Goal: Find specific page/section: Find specific page/section

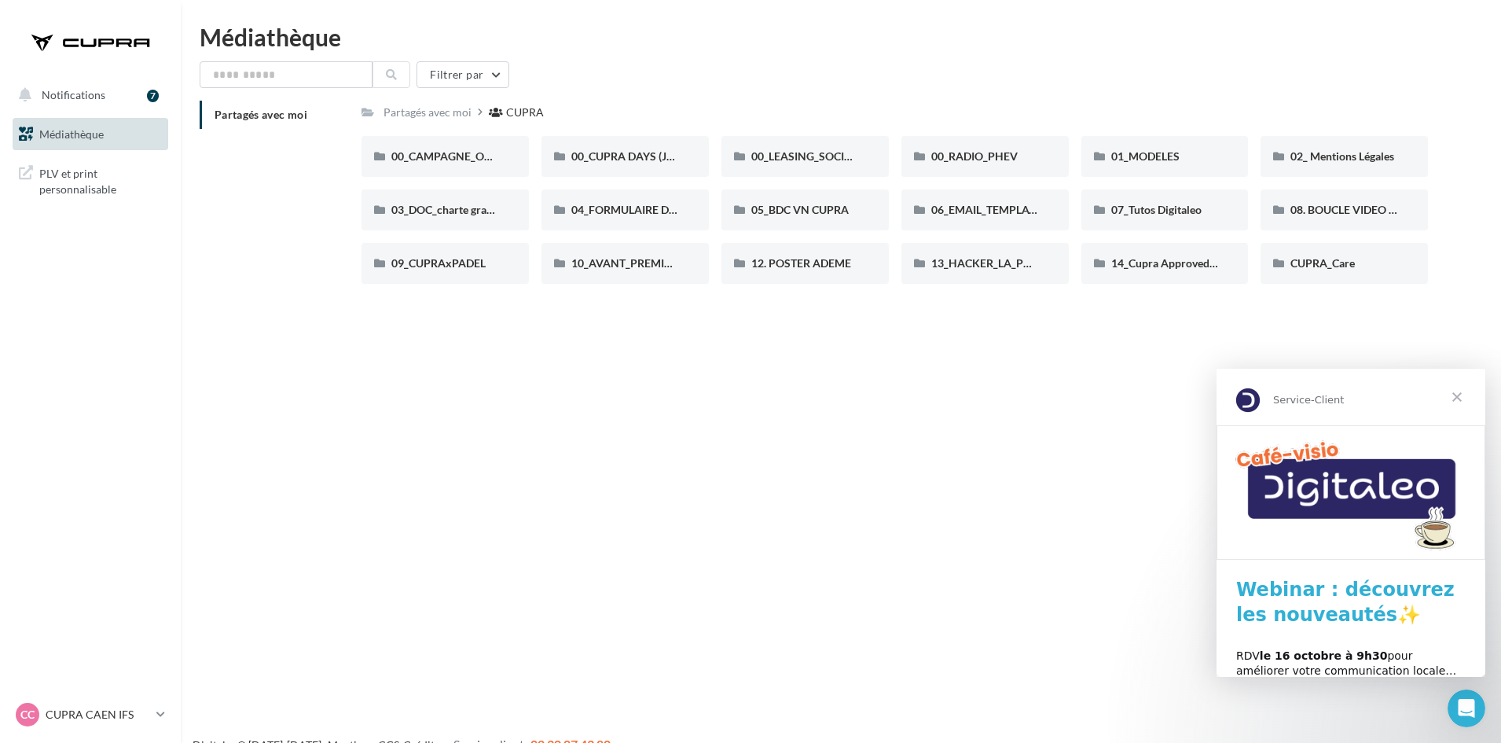
click at [1448, 396] on span "Fermer" at bounding box center [1457, 397] width 57 height 57
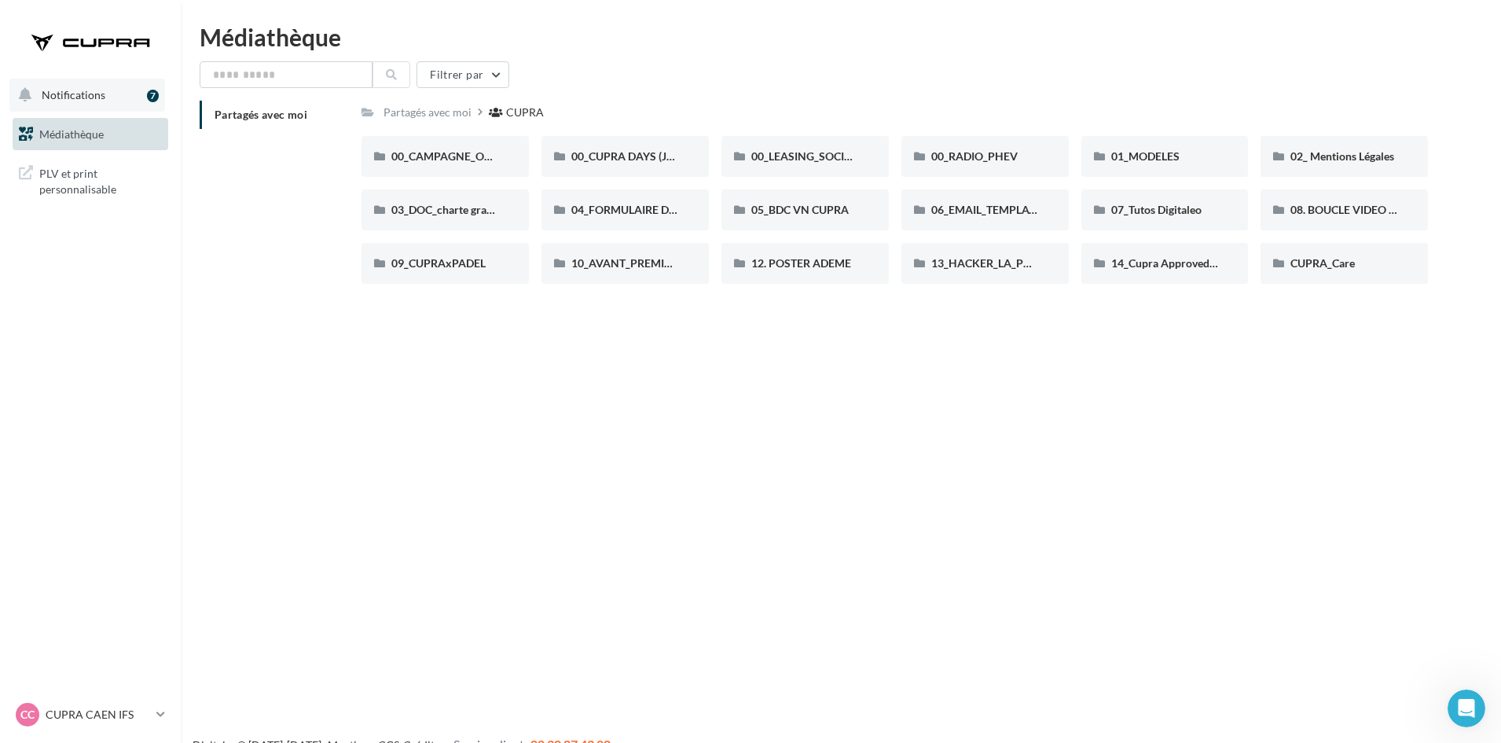
click at [76, 94] on span "Notifications" at bounding box center [74, 94] width 64 height 13
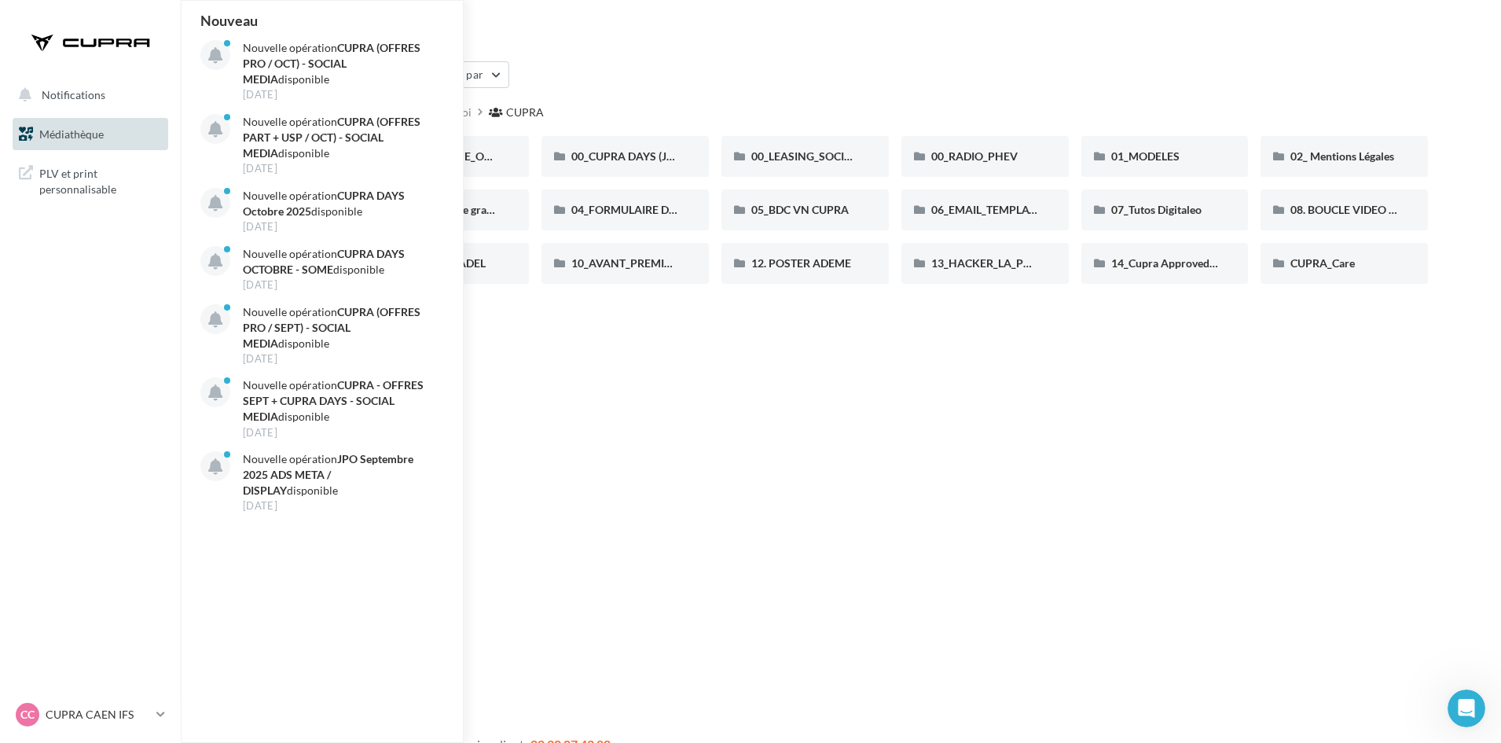
click at [77, 134] on span "Médiathèque" at bounding box center [71, 133] width 64 height 13
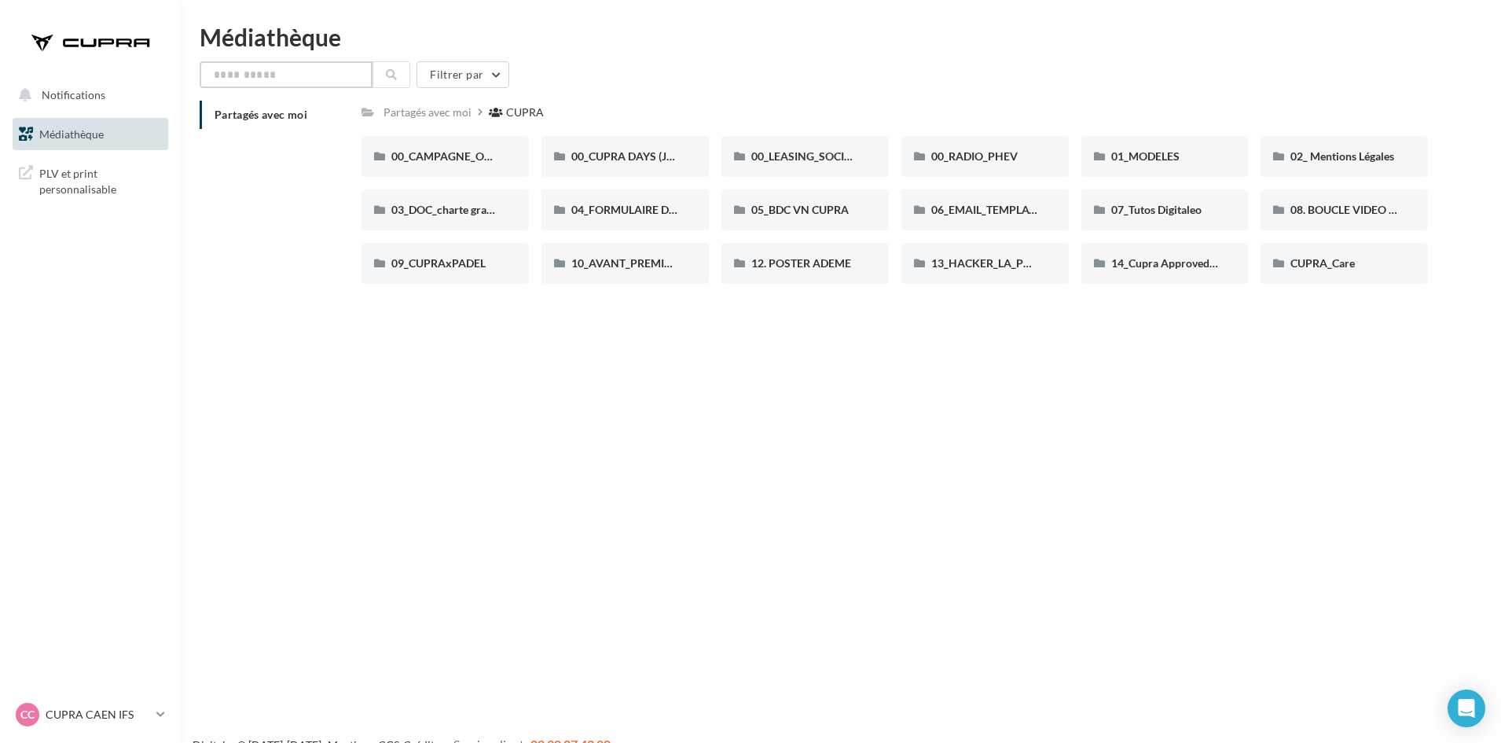
click at [290, 80] on input "text" at bounding box center [286, 74] width 173 height 27
type input "*********"
click at [398, 73] on button at bounding box center [392, 74] width 38 height 27
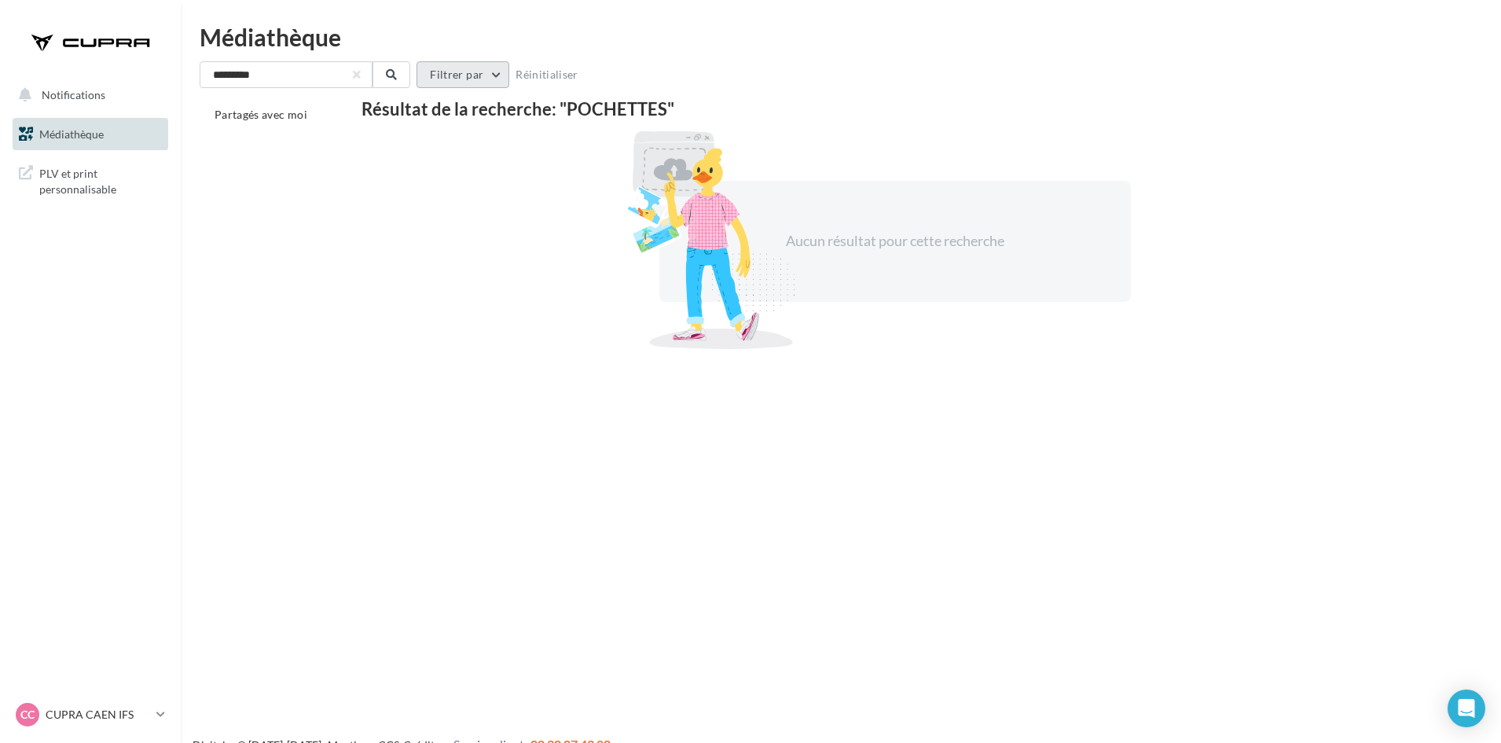
click at [457, 73] on button "Filtrer par" at bounding box center [463, 74] width 93 height 27
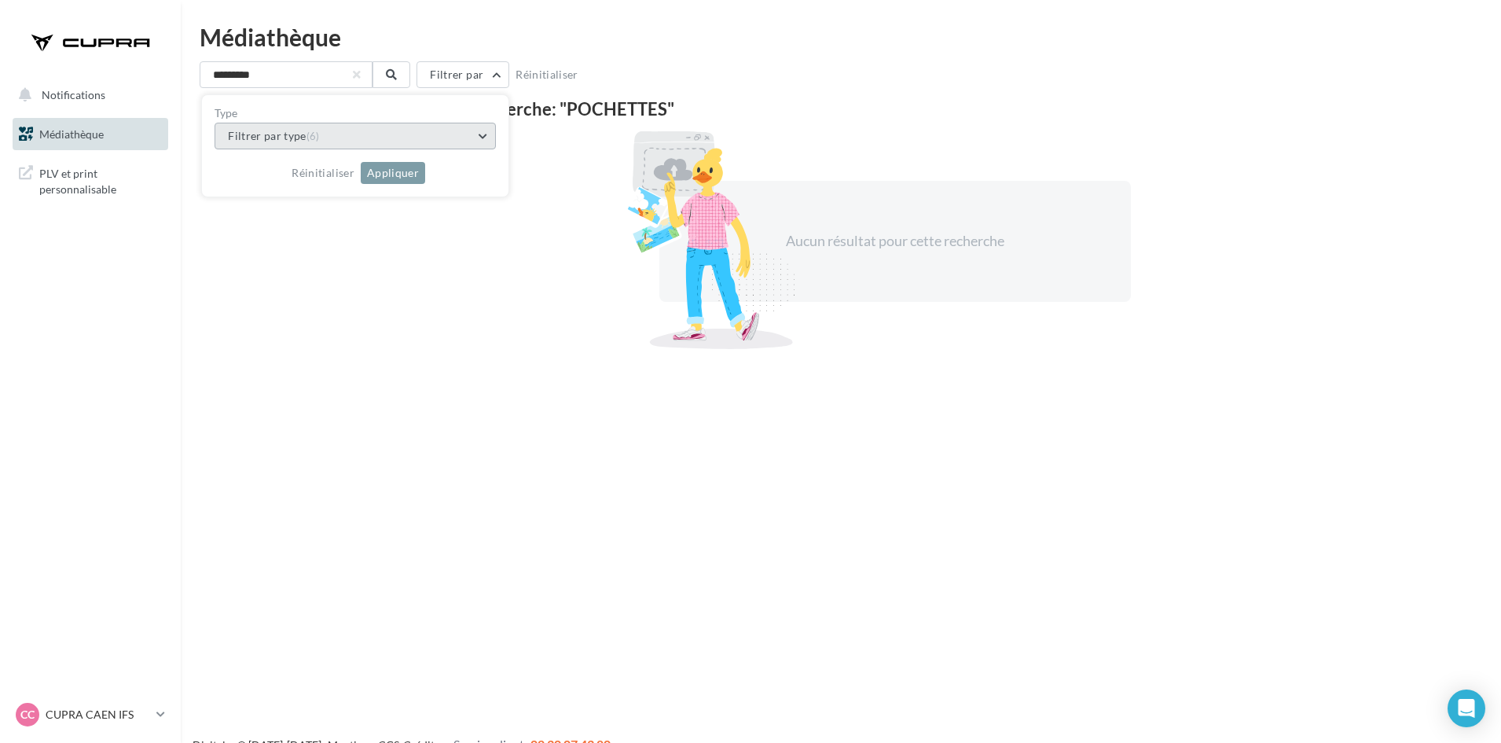
click at [480, 133] on button "Filtrer par type (6)" at bounding box center [355, 136] width 281 height 27
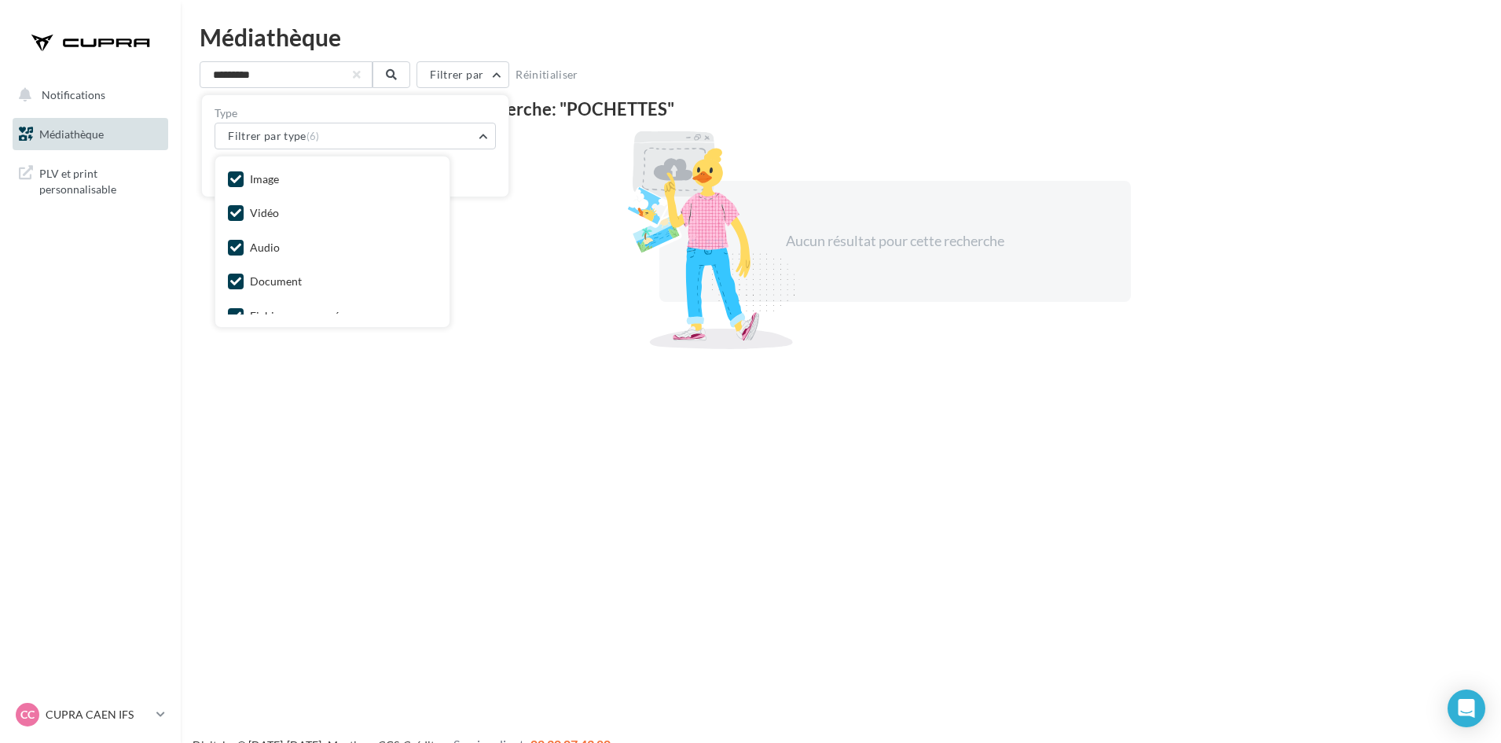
drag, startPoint x: 832, startPoint y: 33, endPoint x: 37, endPoint y: 6, distance: 795.0
click at [828, 28] on div "Médiathèque" at bounding box center [841, 37] width 1283 height 24
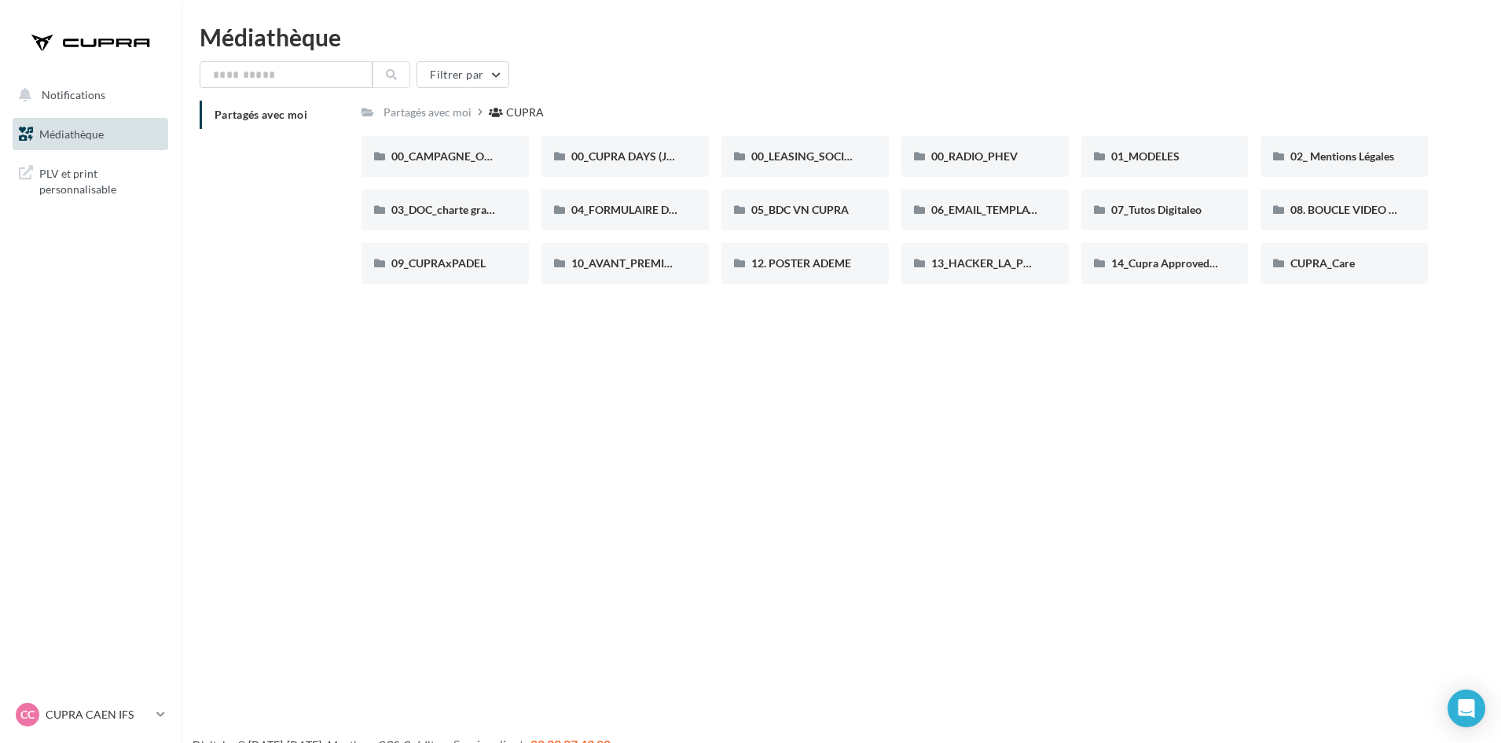
click at [515, 116] on div "CUPRA" at bounding box center [525, 113] width 38 height 16
click at [494, 112] on icon at bounding box center [496, 112] width 14 height 11
click at [60, 44] on div at bounding box center [91, 42] width 126 height 39
click at [111, 38] on div at bounding box center [91, 42] width 126 height 39
click at [46, 92] on span "Notifications" at bounding box center [74, 94] width 64 height 13
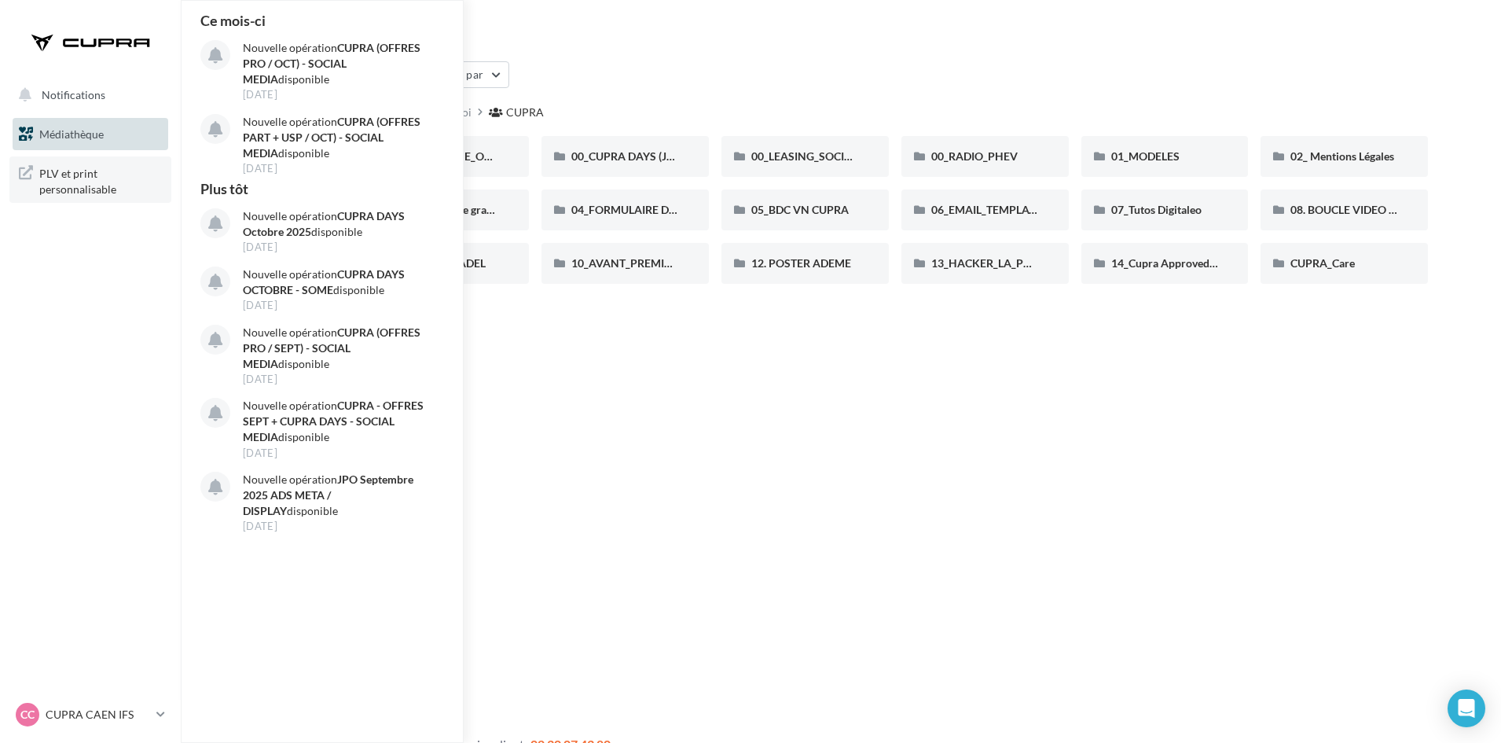
click at [53, 174] on span "PLV et print personnalisable" at bounding box center [100, 180] width 123 height 34
